Goal: Go to known website: Access a specific website the user already knows

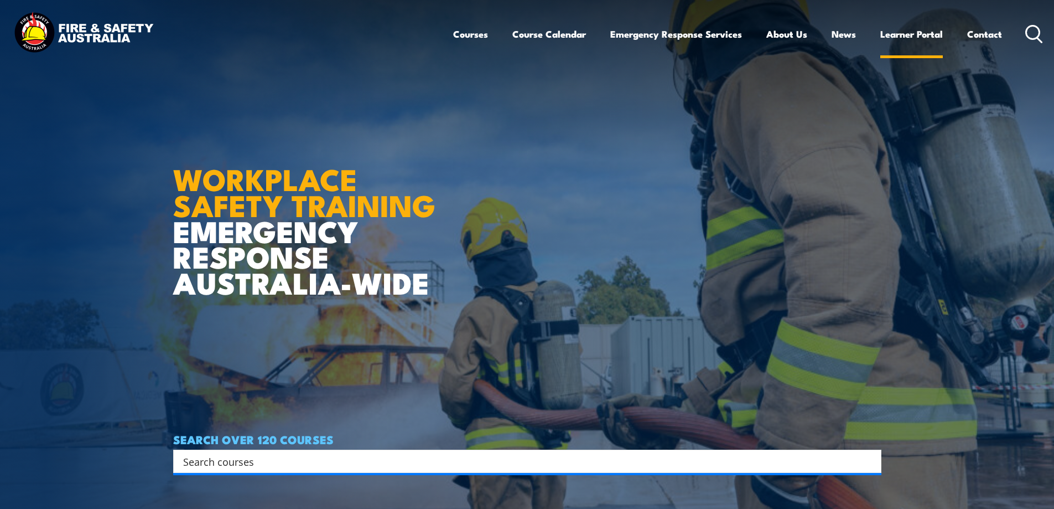
click at [893, 29] on link "Learner Portal" at bounding box center [912, 33] width 63 height 29
click at [904, 37] on link "Learner Portal" at bounding box center [912, 33] width 63 height 29
